Goal: Information Seeking & Learning: Learn about a topic

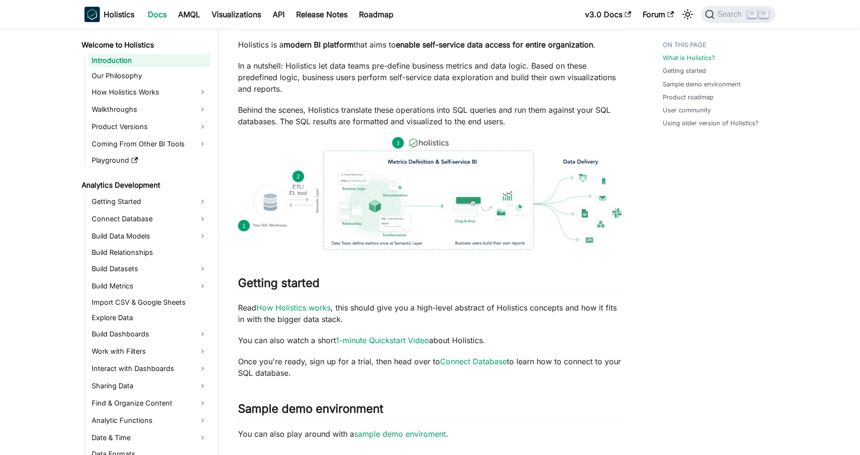
scroll to position [121, 0]
click at [132, 307] on link "Import CSV & Google Sheets" at bounding box center [149, 302] width 121 height 13
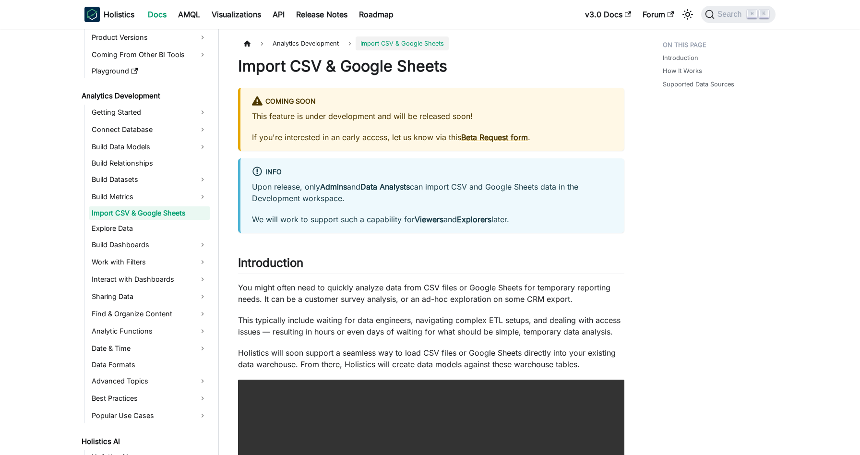
scroll to position [123, 0]
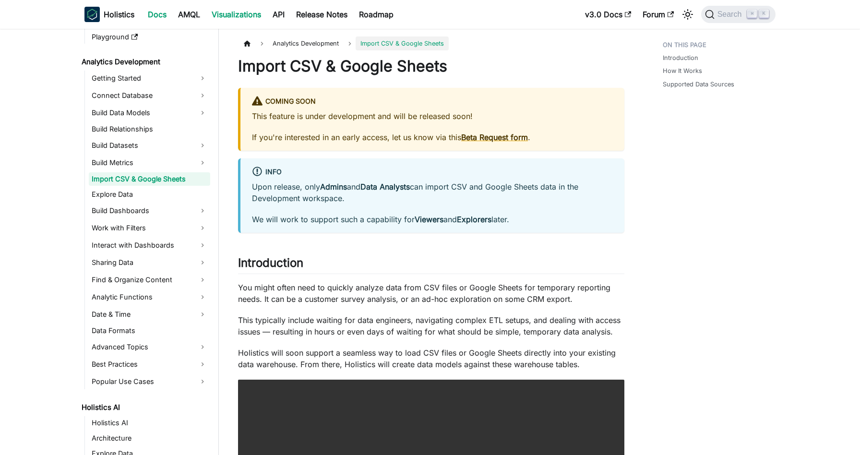
click at [229, 17] on link "Visualizations" at bounding box center [236, 14] width 61 height 15
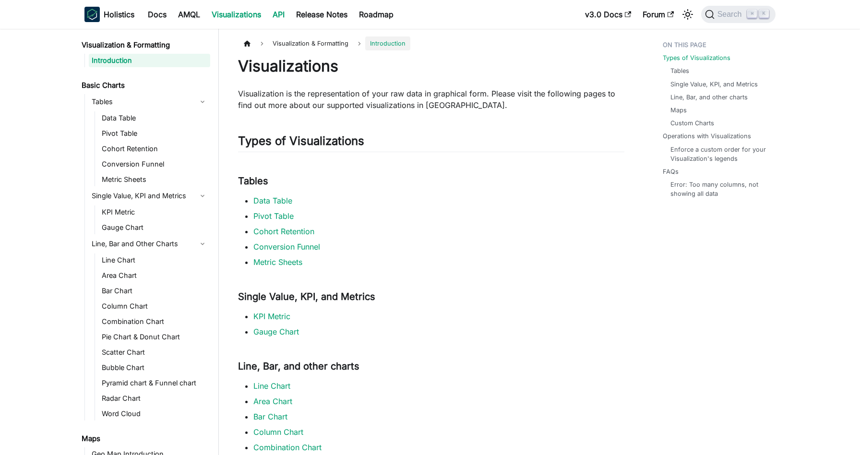
click at [284, 19] on link "API" at bounding box center [279, 14] width 24 height 15
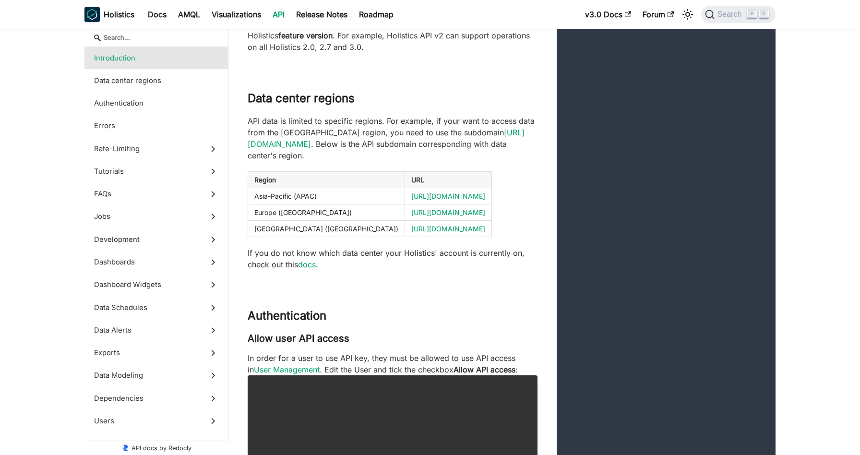
scroll to position [307, 0]
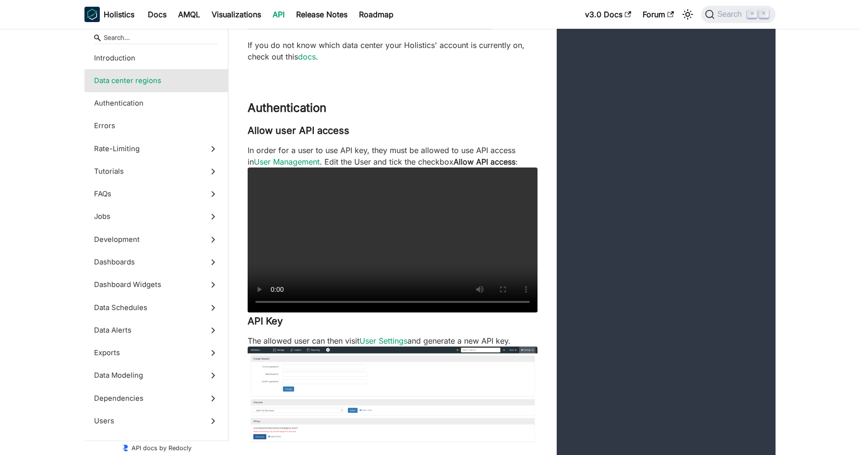
scroll to position [515, 0]
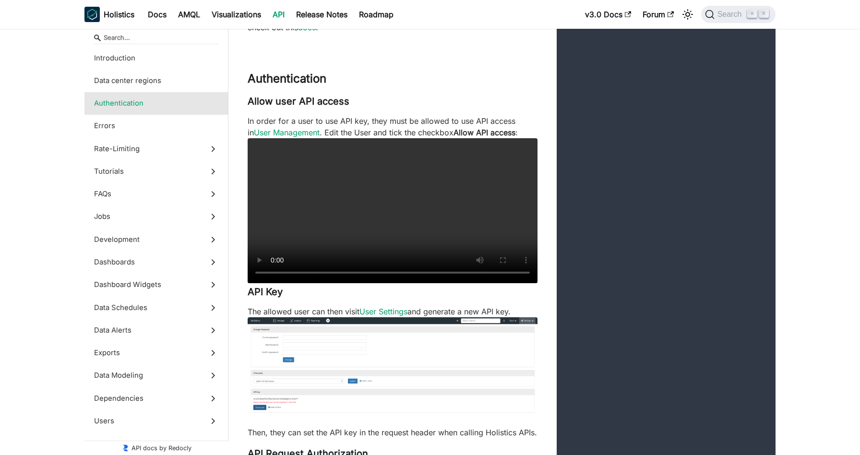
scroll to position [769, 0]
